Goal: Check status: Check status

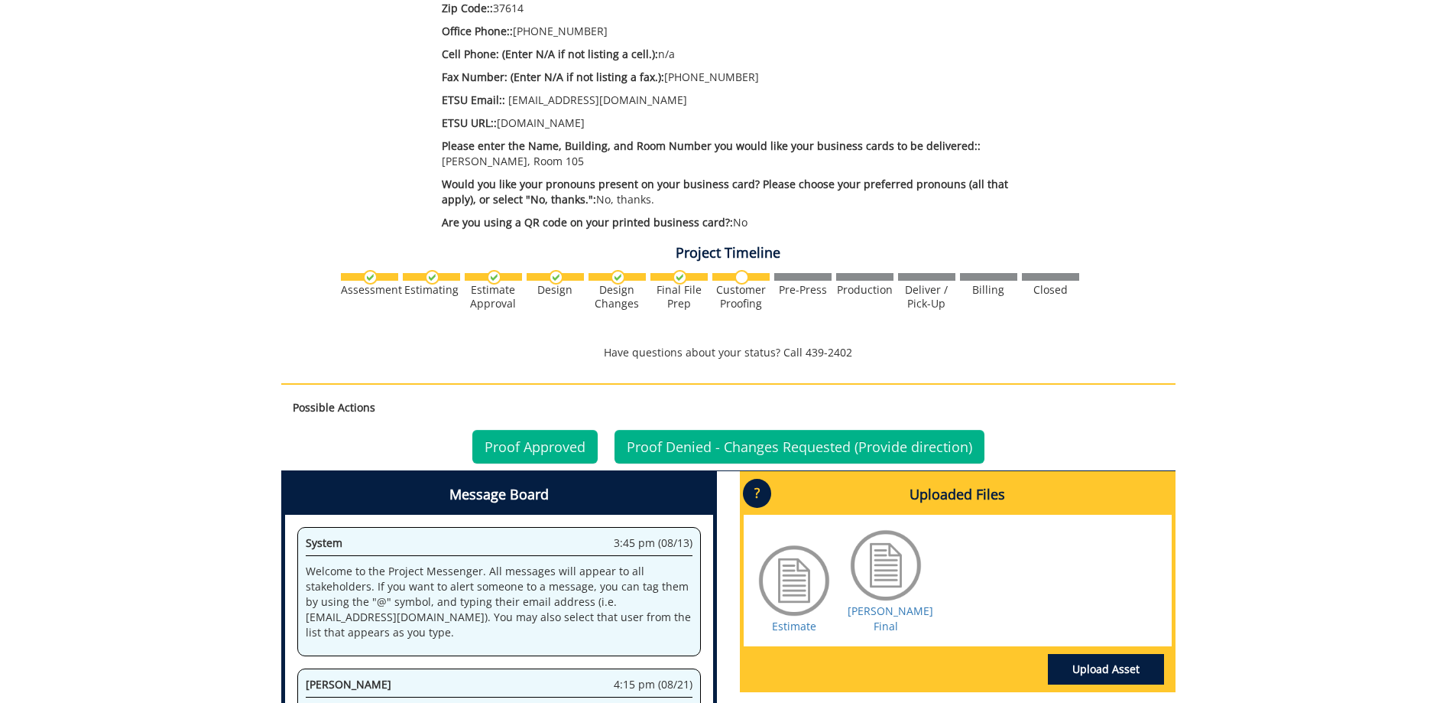
scroll to position [841, 0]
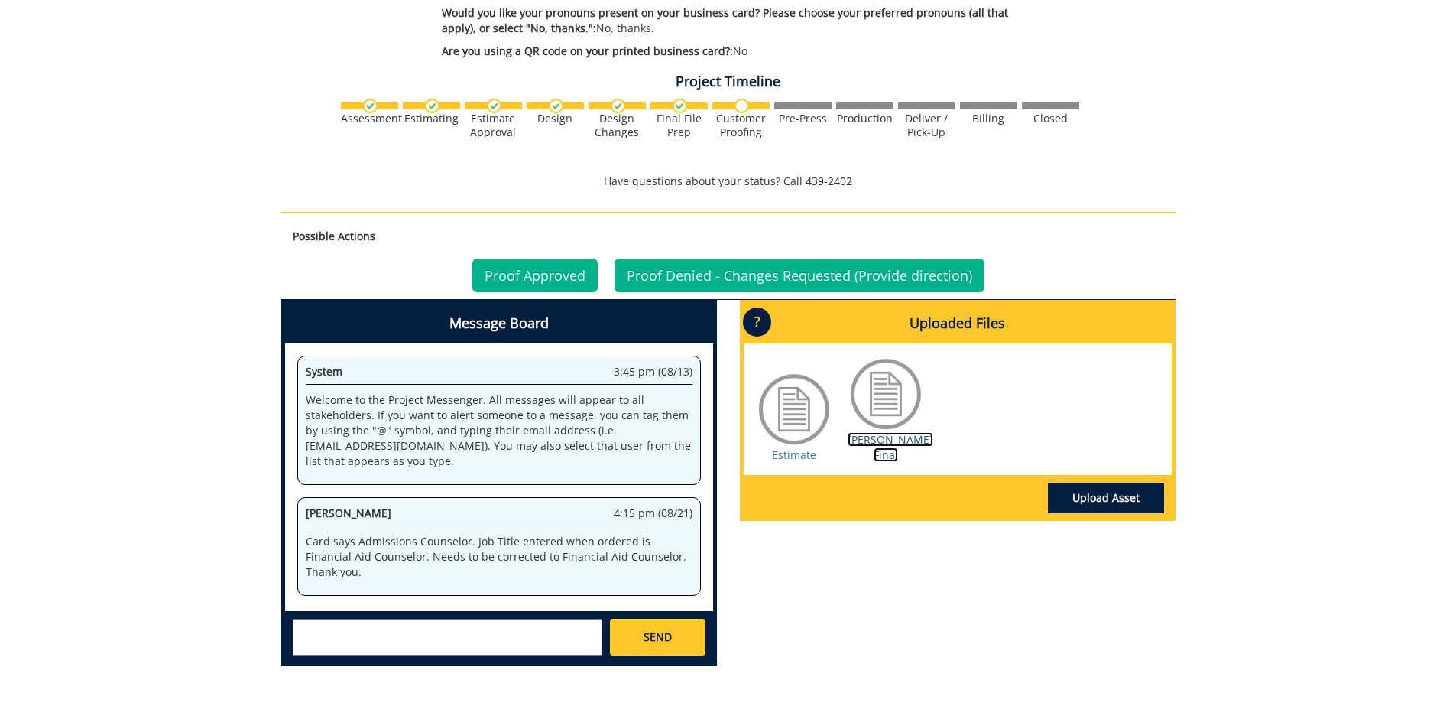
click at [895, 432] on link "[PERSON_NAME] Final" at bounding box center [891, 447] width 86 height 30
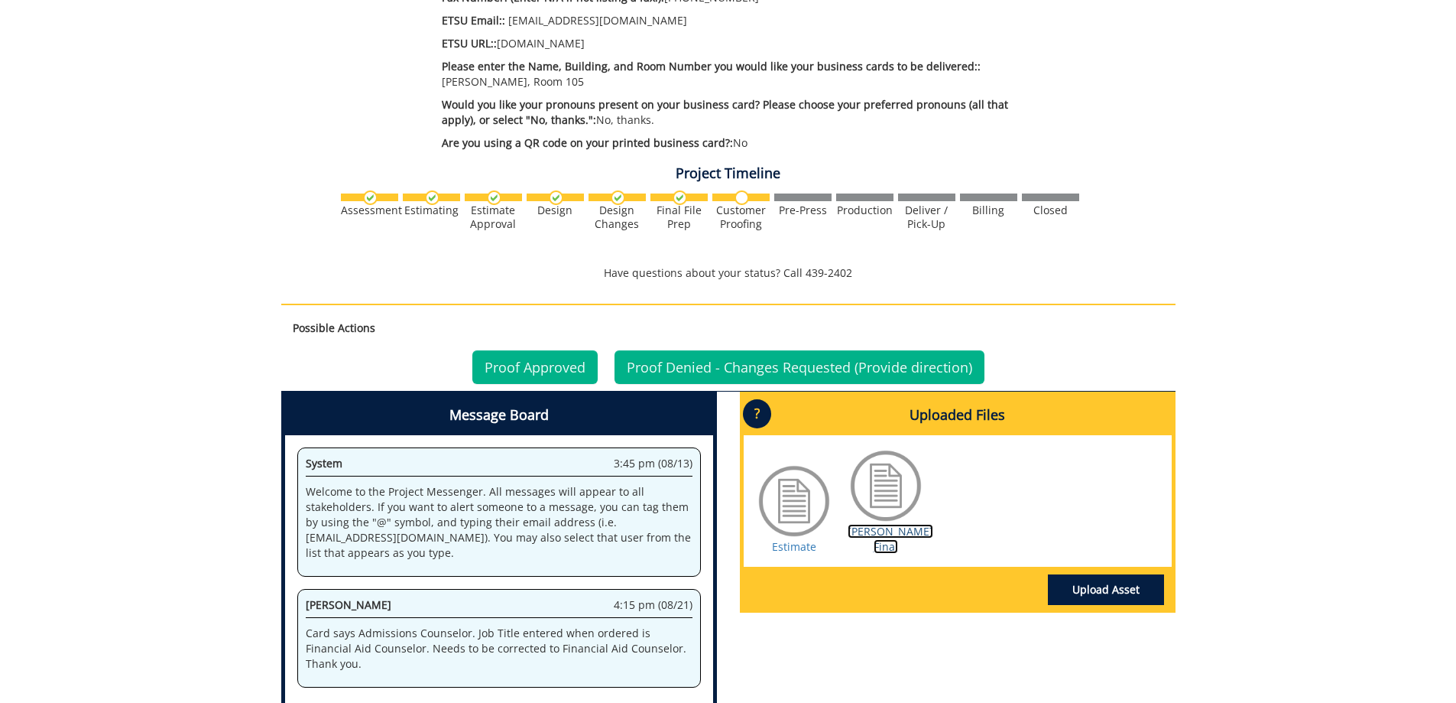
scroll to position [764, 0]
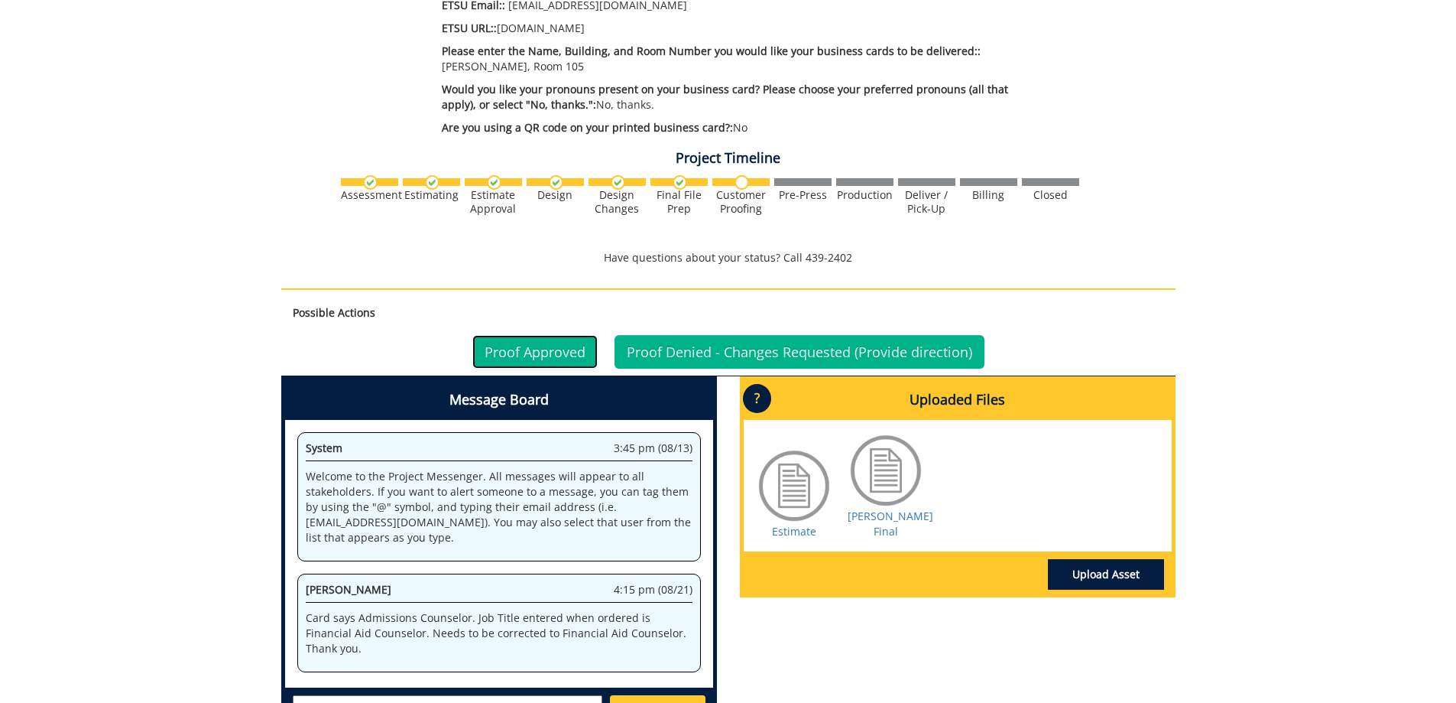
click at [544, 339] on link "Proof Approved" at bounding box center [534, 352] width 125 height 34
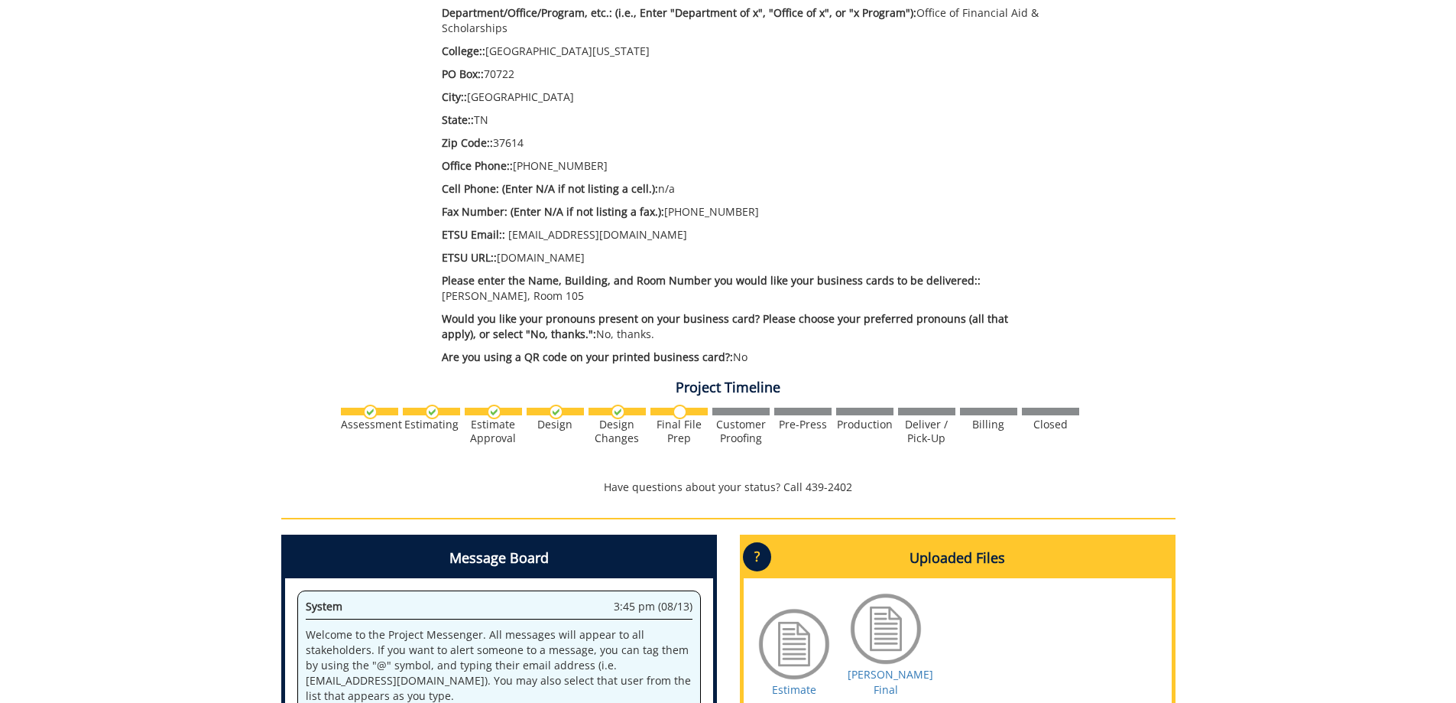
scroll to position [878, 0]
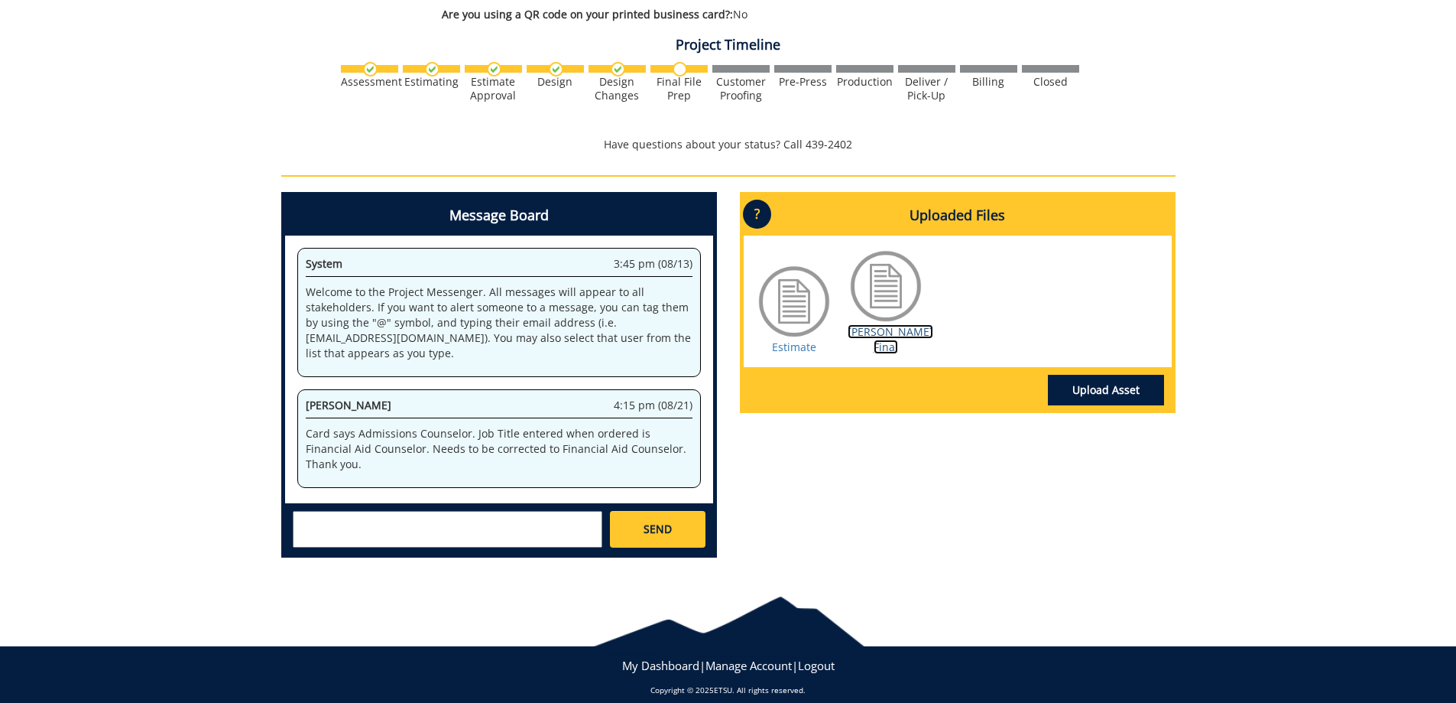
click at [868, 324] on link "[PERSON_NAME] Final" at bounding box center [891, 339] width 86 height 30
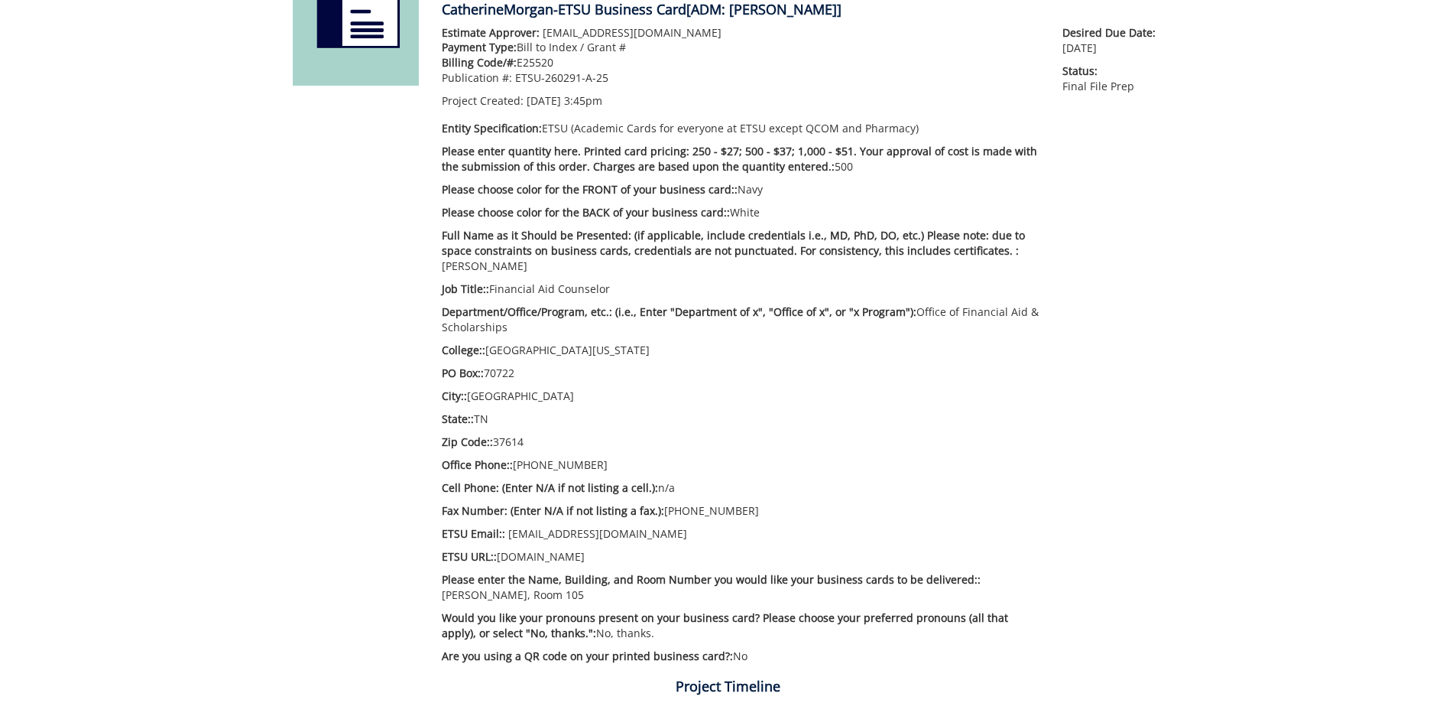
scroll to position [0, 0]
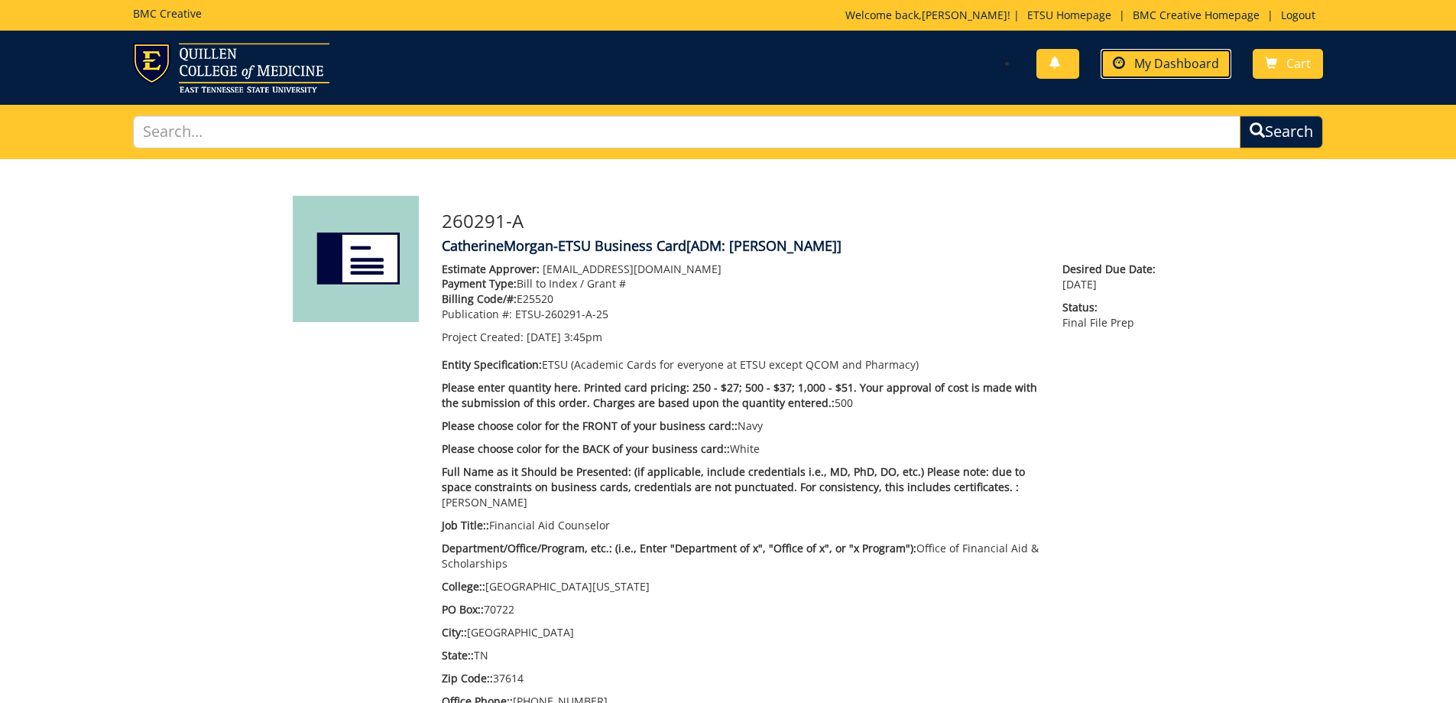
click at [1176, 56] on span "My Dashboard" at bounding box center [1176, 63] width 85 height 17
